Goal: Check status: Check status

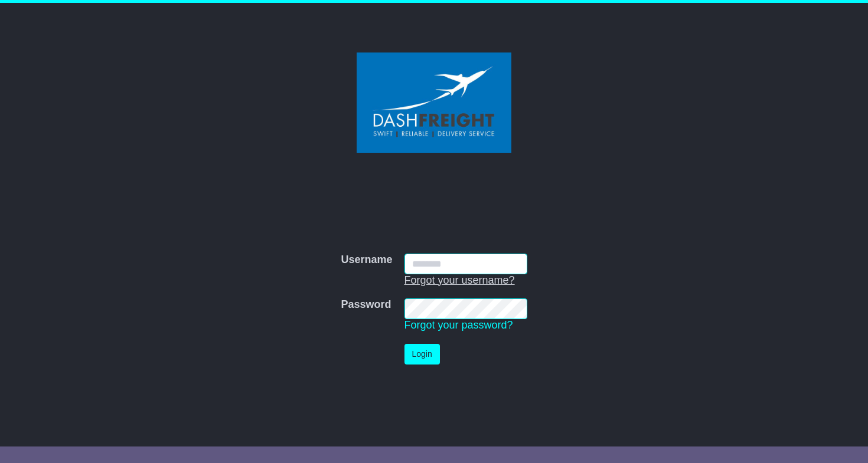
type input "**********"
click at [417, 352] on button "Login" at bounding box center [421, 354] width 35 height 21
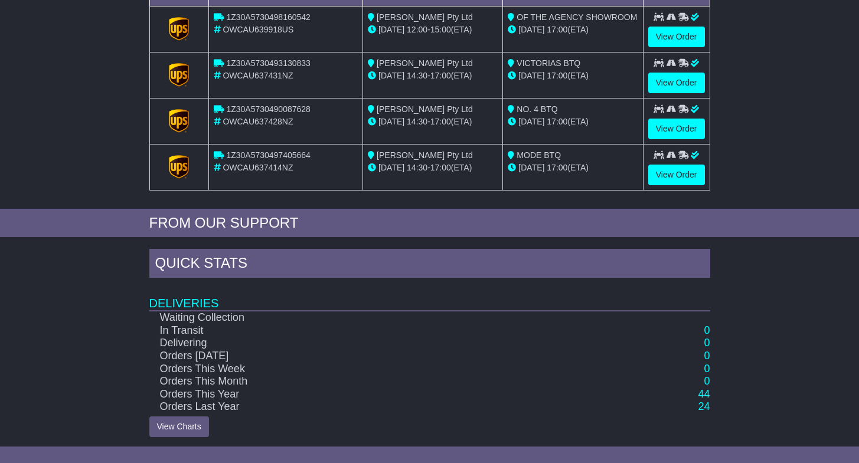
scroll to position [254, 0]
click at [701, 396] on link "44" at bounding box center [704, 395] width 12 height 12
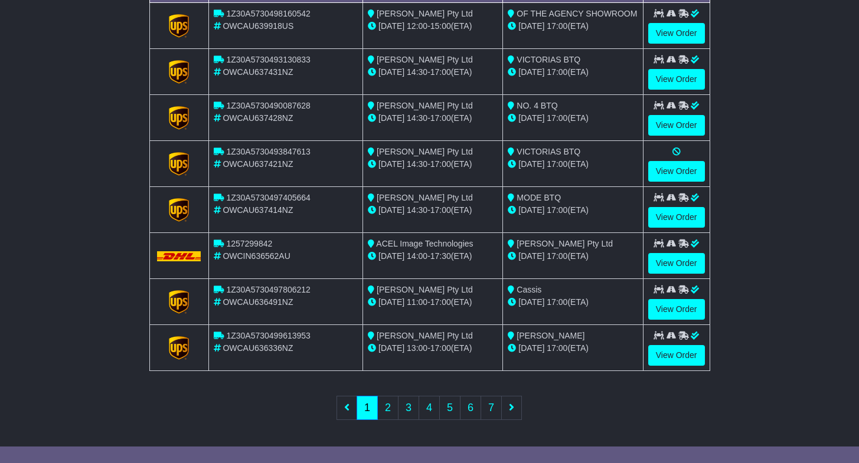
scroll to position [407, 0]
click at [389, 417] on link "2" at bounding box center [387, 409] width 21 height 24
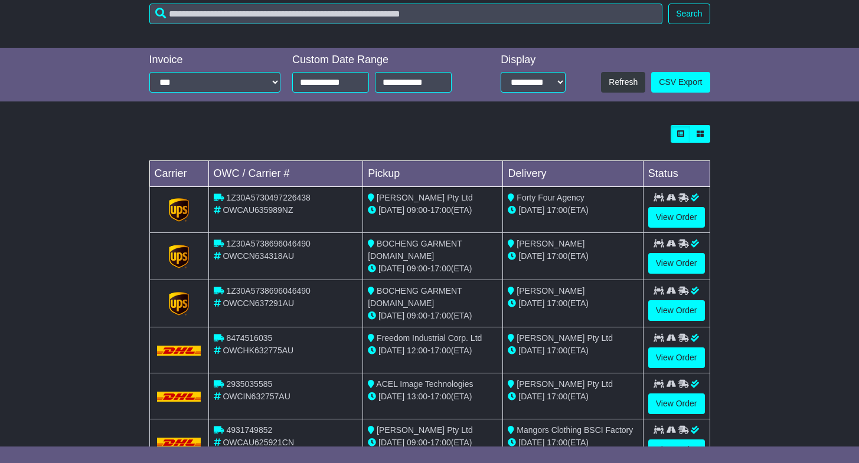
scroll to position [313, 0]
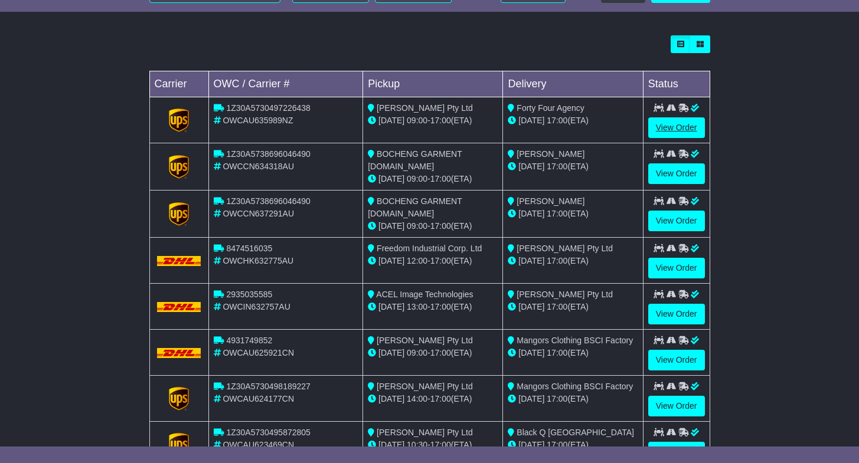
click at [687, 124] on link "View Order" at bounding box center [676, 127] width 57 height 21
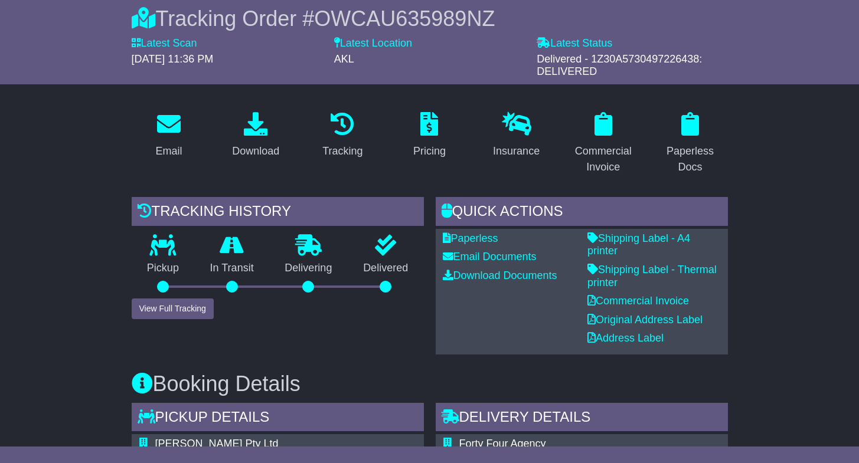
scroll to position [151, 0]
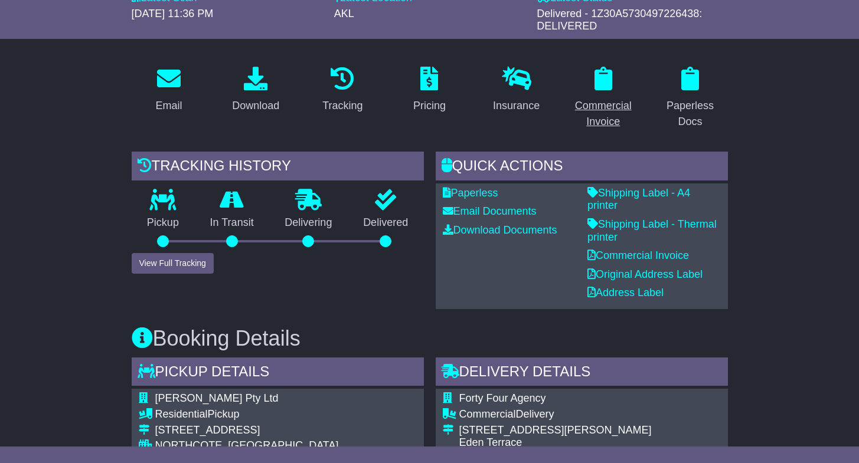
click at [615, 114] on div "Commercial Invoice" at bounding box center [603, 114] width 60 height 32
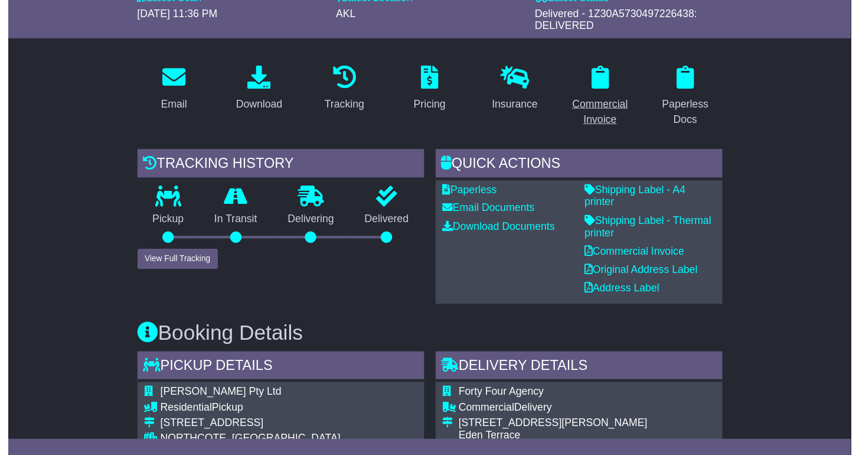
scroll to position [0, 0]
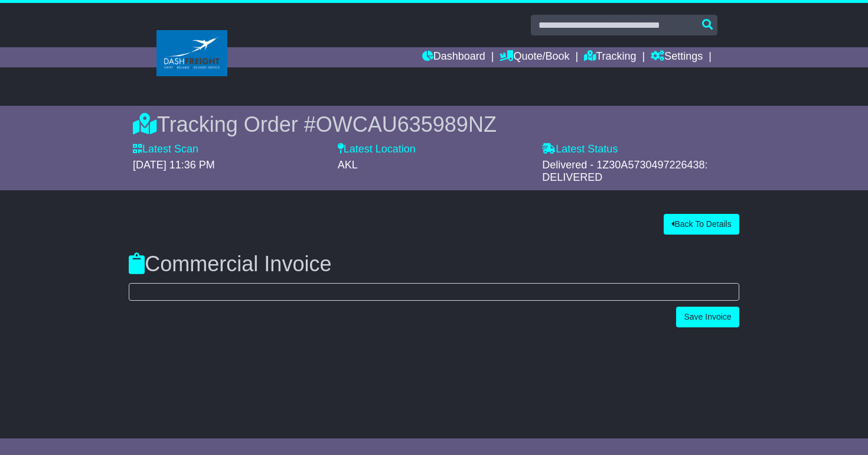
select select "******"
select select "**"
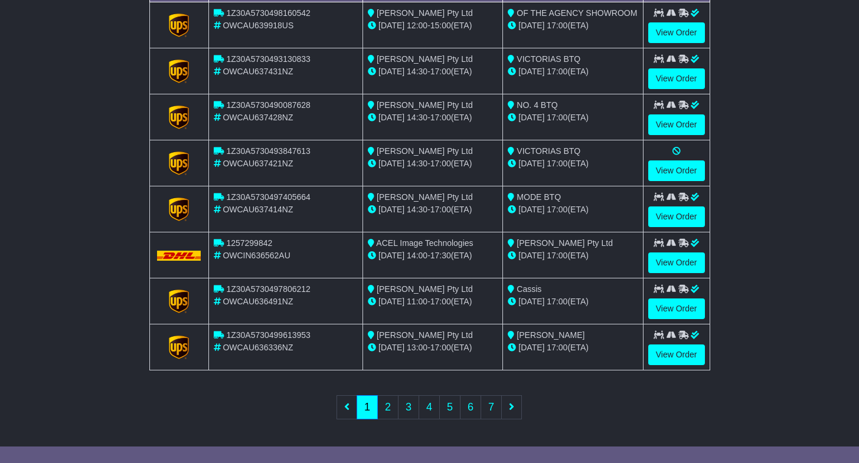
scroll to position [407, 0]
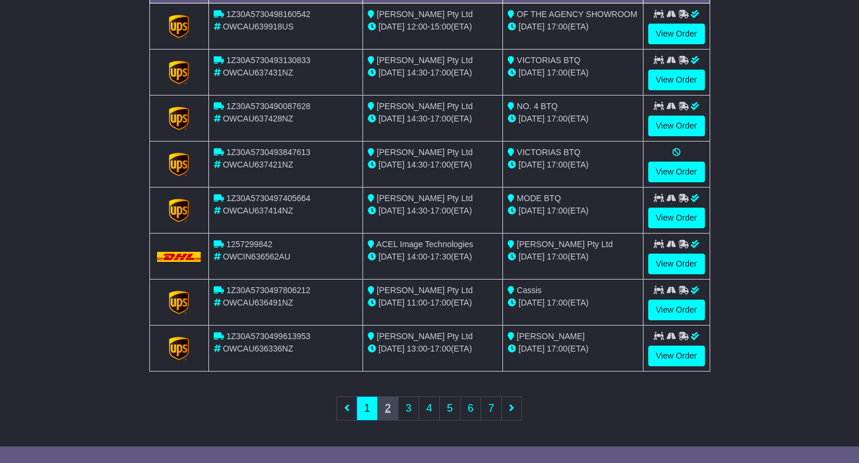
click at [383, 411] on link "2" at bounding box center [387, 409] width 21 height 24
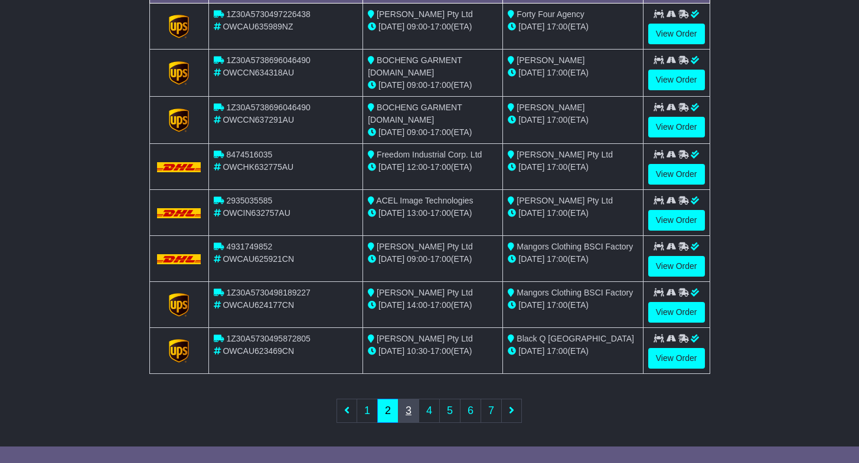
click at [409, 406] on link "3" at bounding box center [408, 411] width 21 height 24
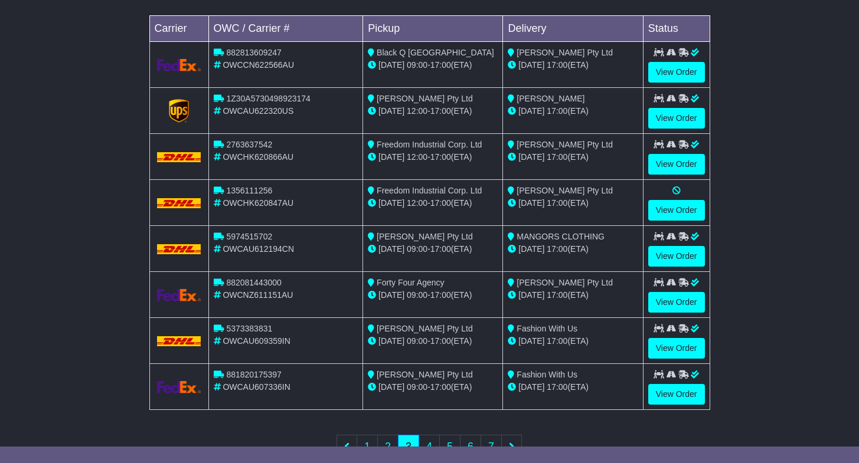
scroll to position [392, 0]
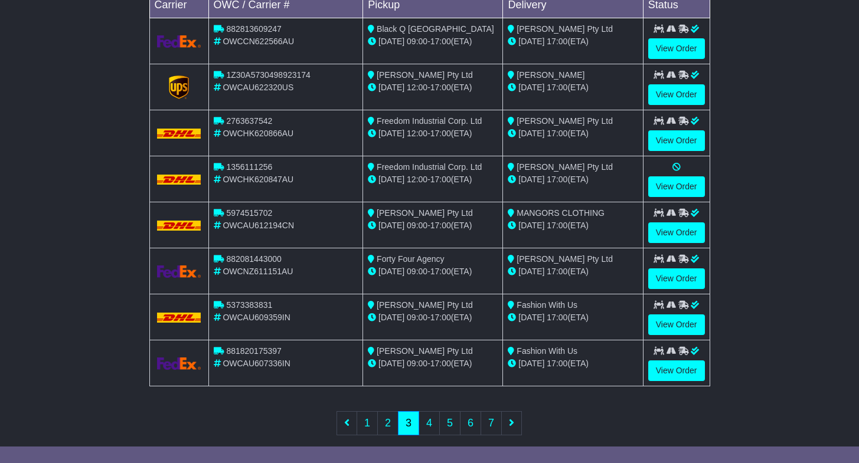
drag, startPoint x: 591, startPoint y: 262, endPoint x: 591, endPoint y: 284, distance: 22.4
click at [591, 284] on td "[PERSON_NAME] Pty Ltd [DATE] 17:00 (ETA)" at bounding box center [573, 272] width 140 height 46
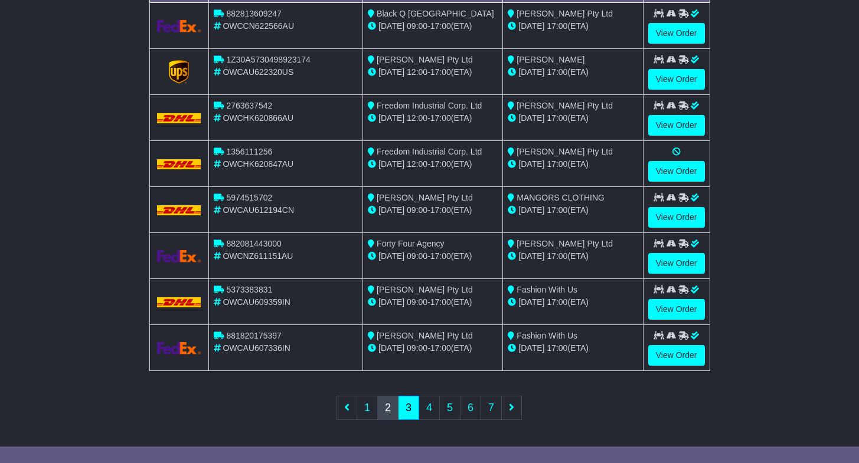
scroll to position [407, 0]
click at [388, 407] on link "2" at bounding box center [387, 409] width 21 height 24
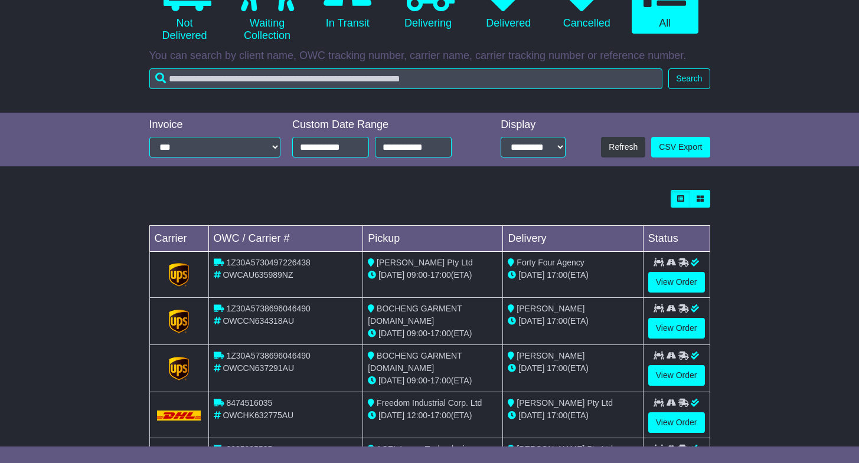
scroll to position [159, 0]
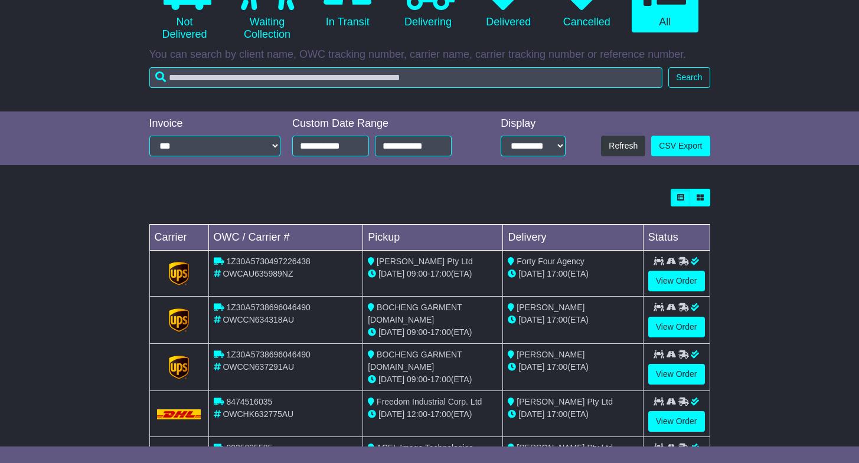
drag, startPoint x: 525, startPoint y: 273, endPoint x: 607, endPoint y: 273, distance: 82.7
click at [607, 273] on div "[DATE] 17:00 (ETA)" at bounding box center [573, 274] width 130 height 12
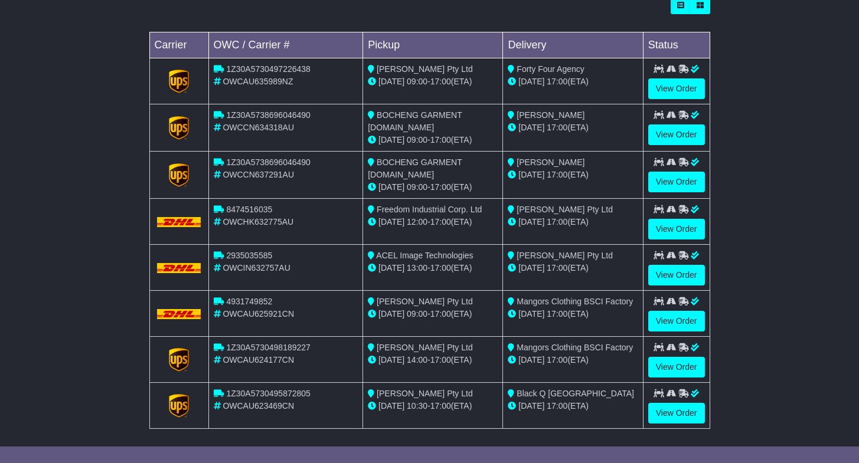
scroll to position [356, 0]
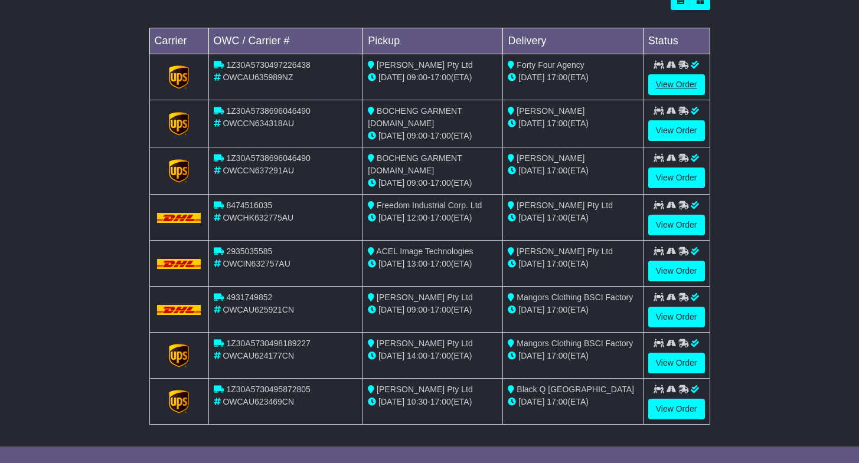
click at [684, 76] on link "View Order" at bounding box center [676, 84] width 57 height 21
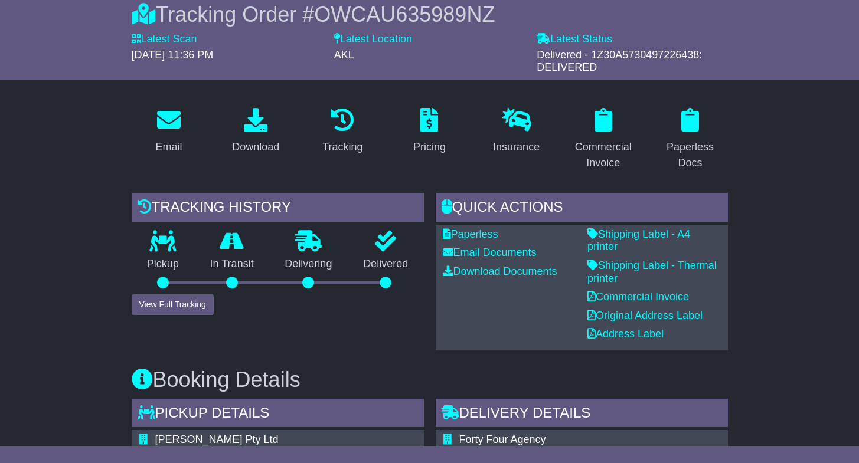
scroll to position [111, 0]
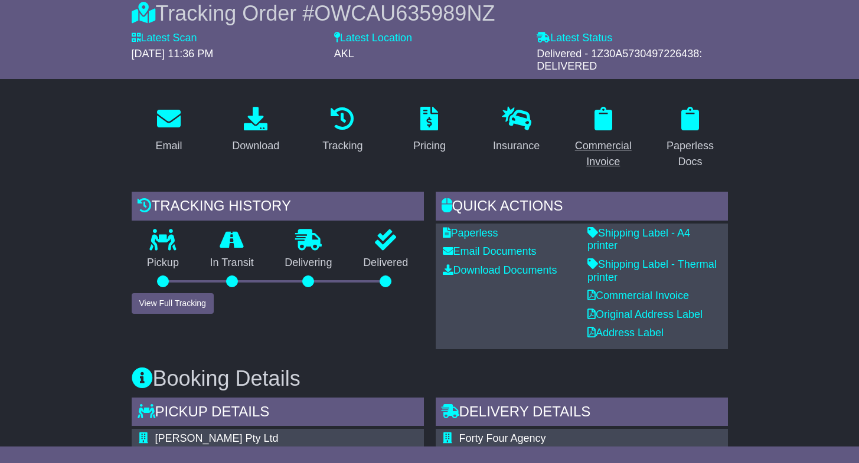
click at [607, 125] on icon at bounding box center [604, 119] width 18 height 24
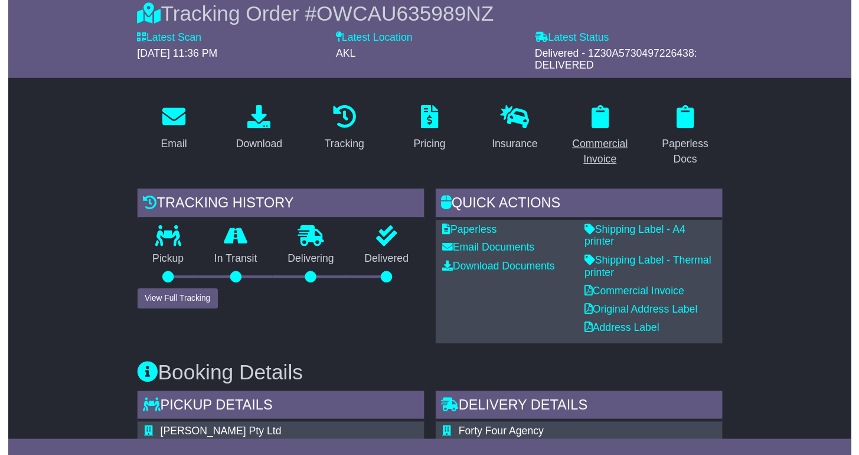
scroll to position [0, 0]
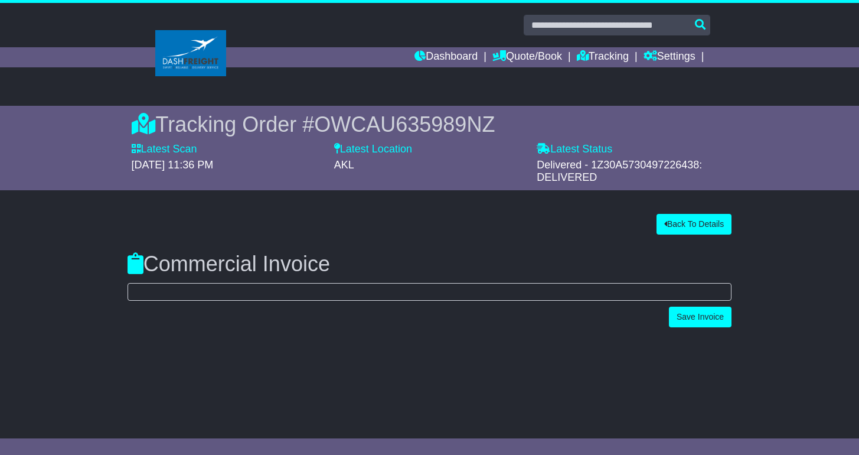
select select "******"
select select "**"
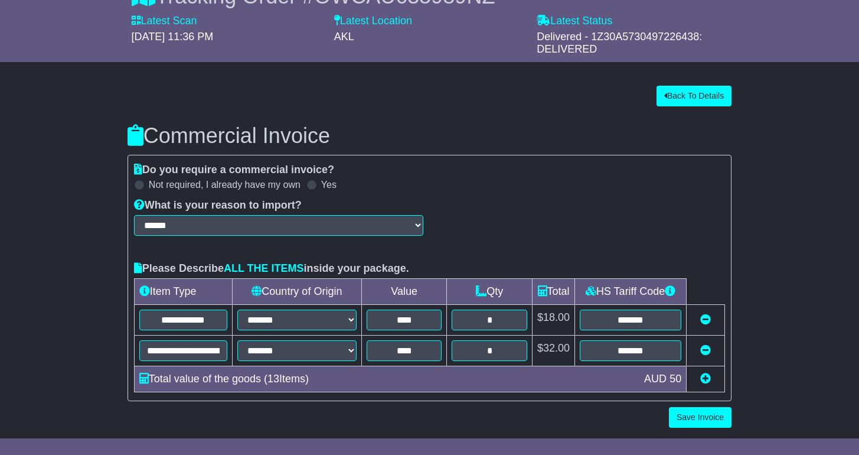
scroll to position [128, 0]
